Goal: Task Accomplishment & Management: Manage account settings

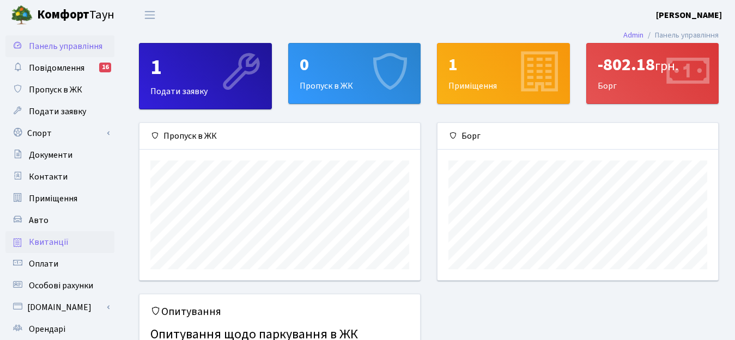
click at [50, 239] on span "Квитанції" at bounding box center [49, 242] width 40 height 12
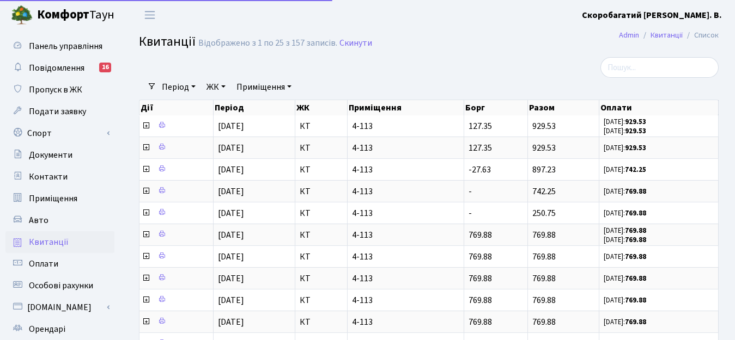
select select "25"
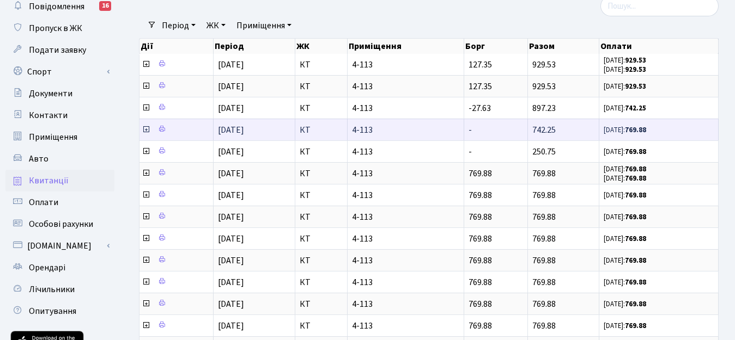
scroll to position [54, 0]
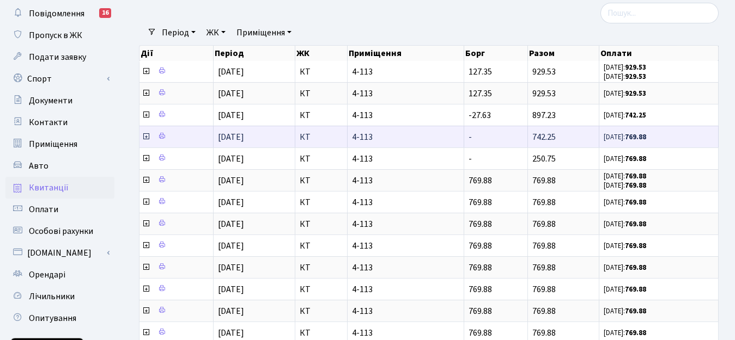
click at [644, 137] on b "769.88" at bounding box center [635, 137] width 21 height 10
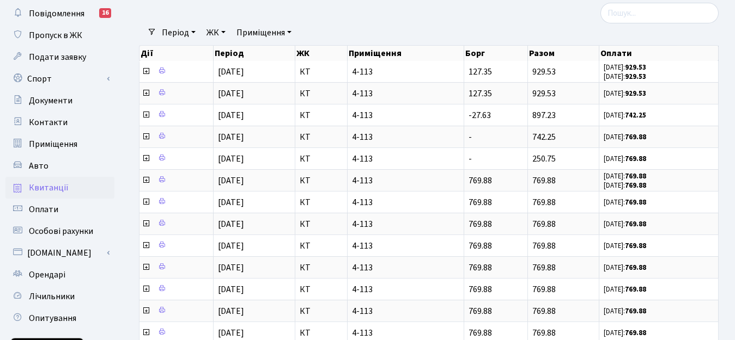
drag, startPoint x: 495, startPoint y: 123, endPoint x: 707, endPoint y: 29, distance: 232.1
click at [707, 29] on div "Період [DATE] - [DATE] ЖК - КТ Приміщення - КТ 4-113 Очистити фільтри" at bounding box center [432, 32] width 553 height 19
